Goal: Find contact information: Find contact information

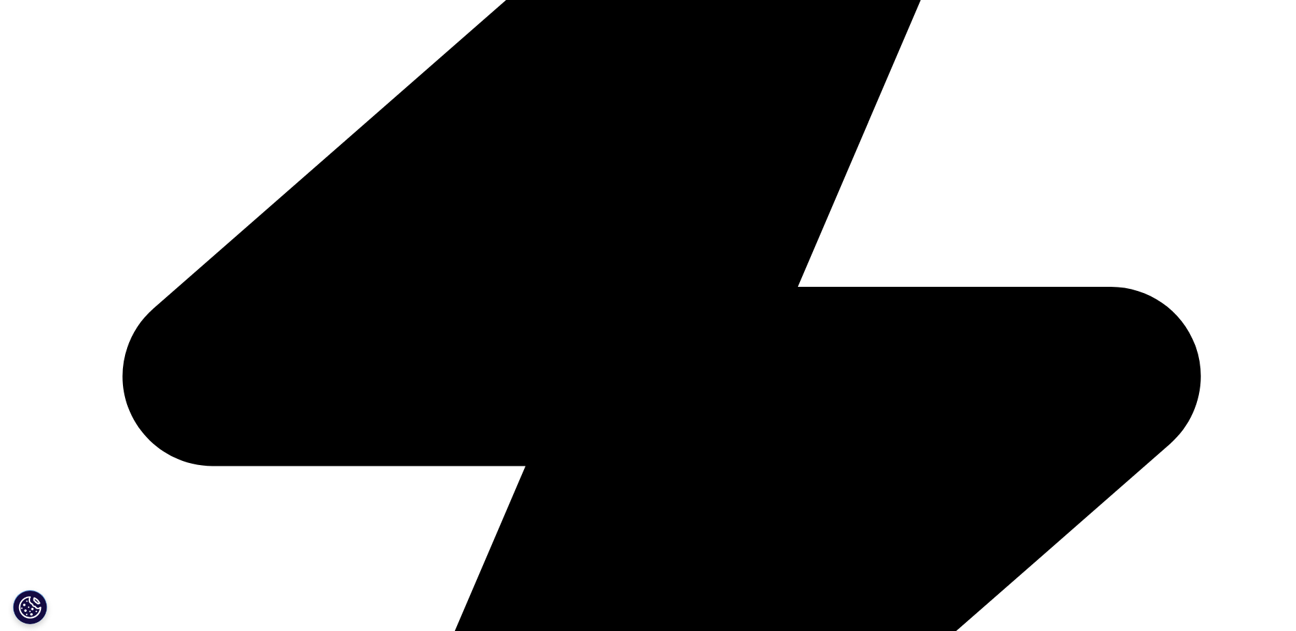
scroll to position [2170, 0]
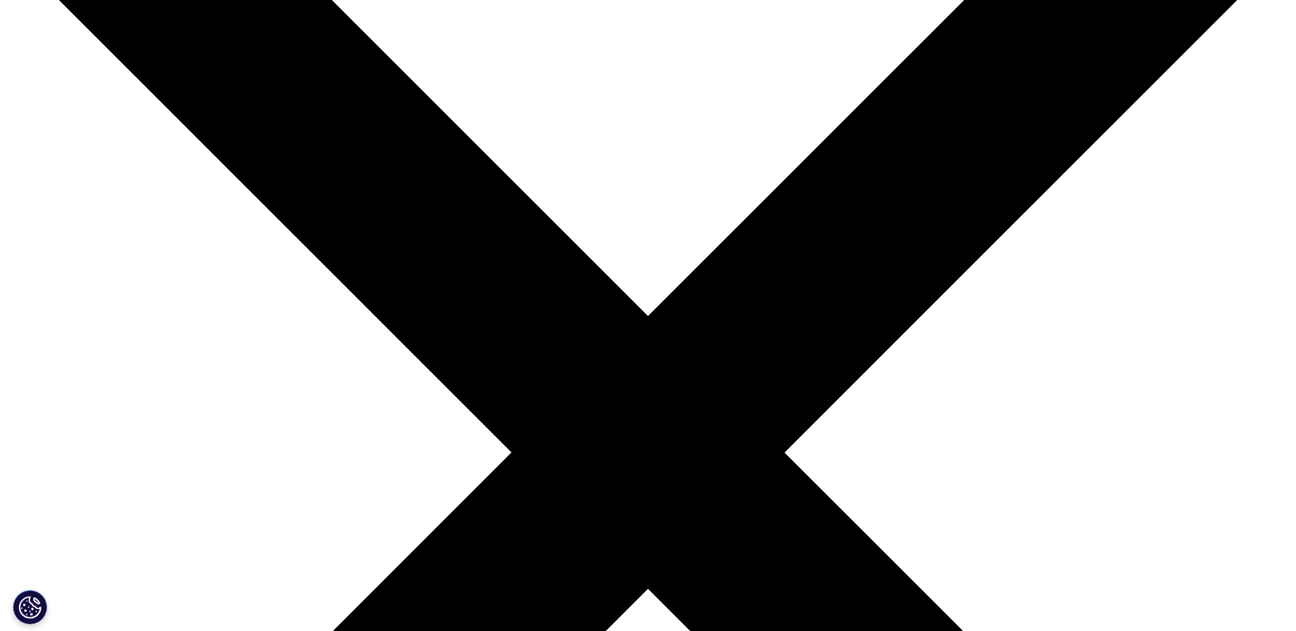
scroll to position [256, 0]
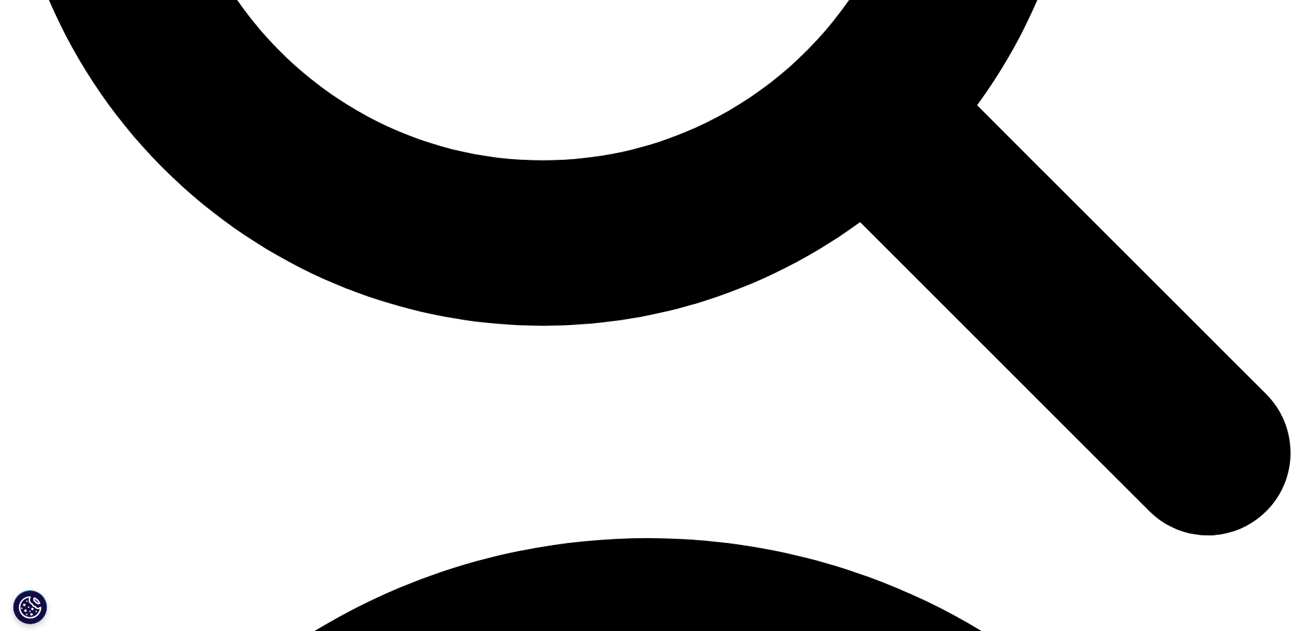
scroll to position [2121, 0]
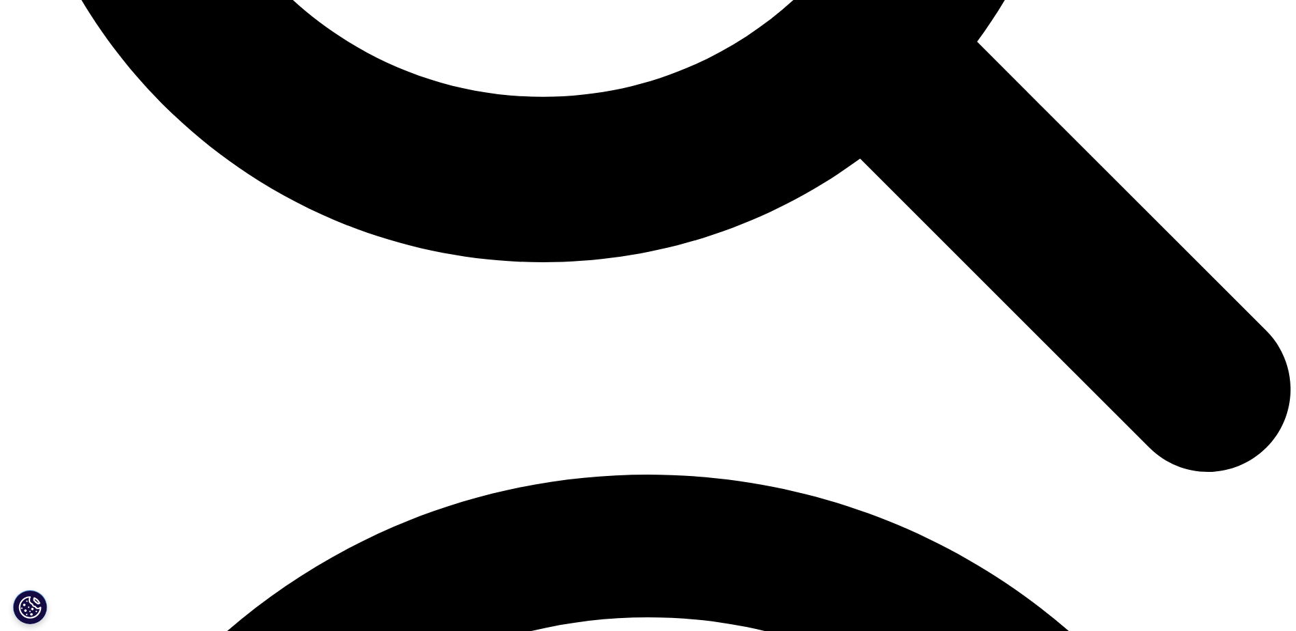
scroll to position [256, 0]
